Goal: Task Accomplishment & Management: Use online tool/utility

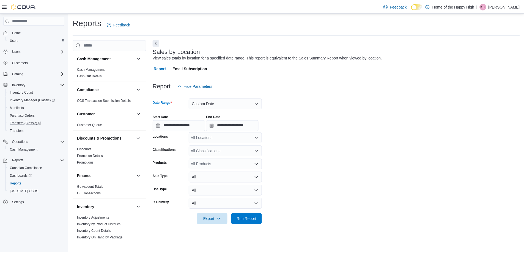
scroll to position [290, 0]
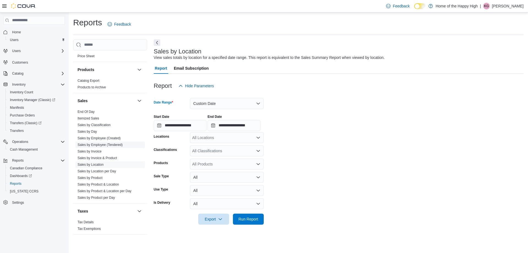
click at [100, 143] on link "Sales by Employee (Tendered)" at bounding box center [100, 145] width 45 height 4
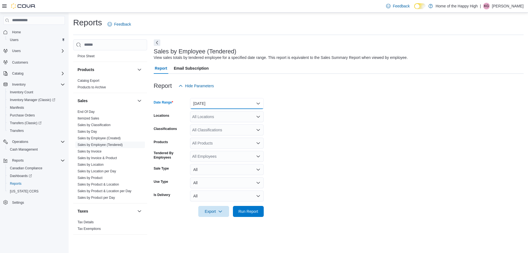
click at [203, 99] on button "[DATE]" at bounding box center [227, 103] width 74 height 11
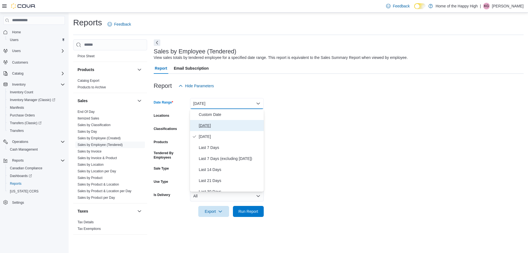
click at [211, 124] on span "[DATE]" at bounding box center [230, 125] width 63 height 7
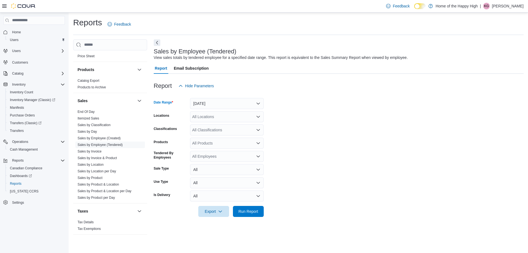
click at [209, 121] on div "All Locations" at bounding box center [227, 116] width 74 height 11
type input "****"
click at [219, 127] on span "[PERSON_NAME][GEOGRAPHIC_DATA] - Fire & Flower" at bounding box center [262, 126] width 98 height 6
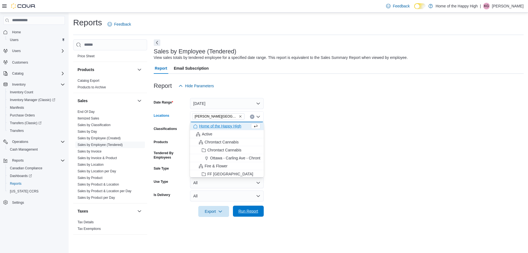
click at [258, 211] on span "Run Report" at bounding box center [249, 211] width 20 height 6
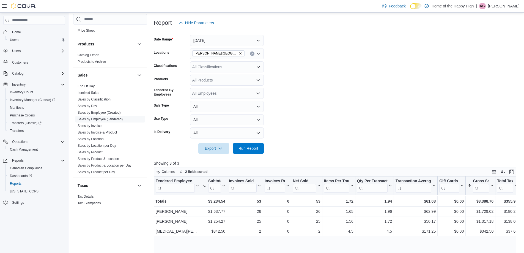
scroll to position [83, 0]
